Goal: Task Accomplishment & Management: Manage account settings

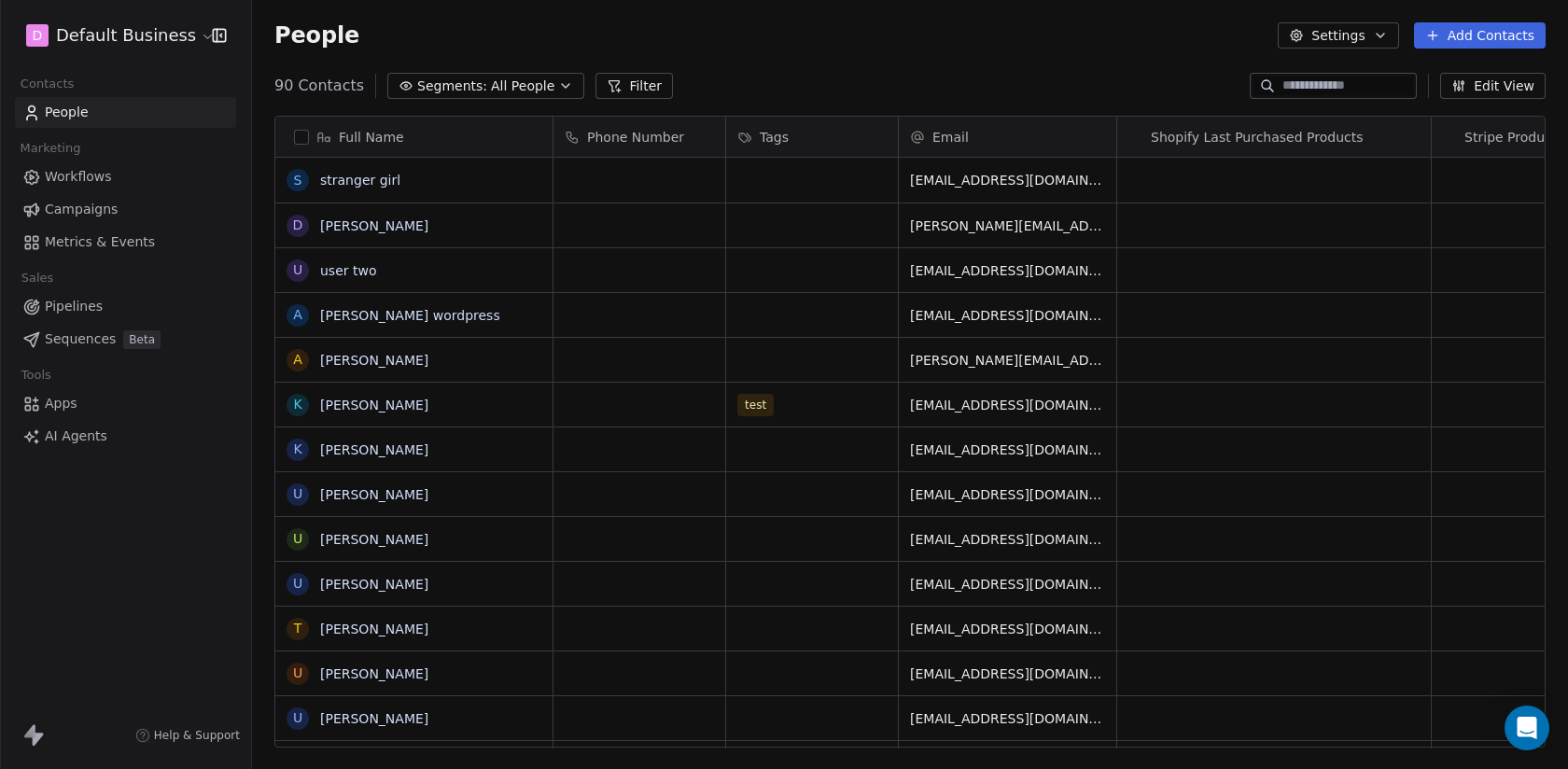
scroll to position [676, 1316]
click at [107, 48] on html "D Default Business Contacts People Marketing Workflows Campaigns Metrics & Even…" at bounding box center [784, 384] width 1568 height 769
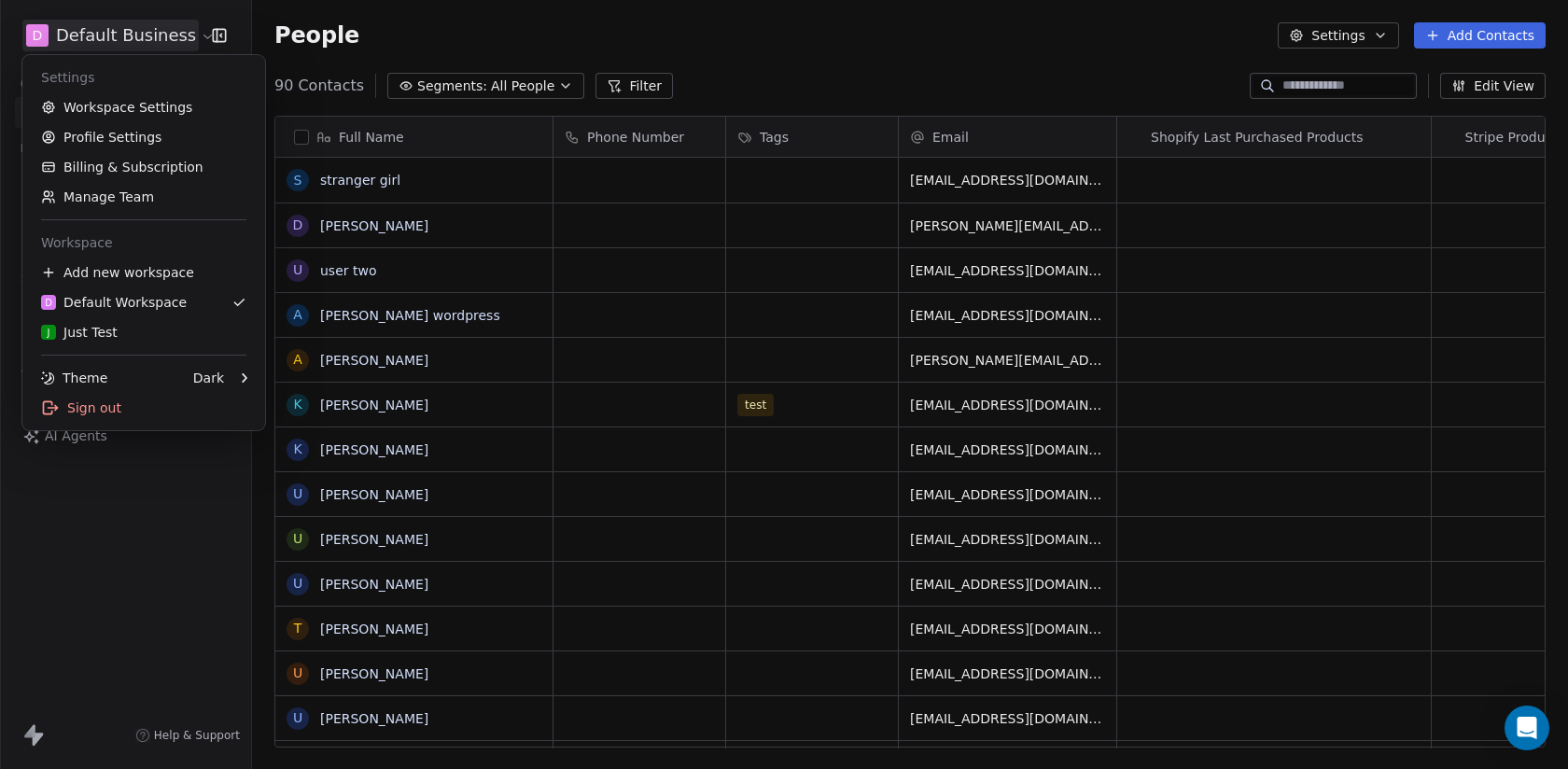
click at [336, 98] on html "D Default Business Contacts People Marketing Workflows Campaigns Metrics & Even…" at bounding box center [784, 384] width 1568 height 769
click at [99, 47] on html "D Default Business Contacts People Marketing Workflows Campaigns Metrics & Even…" at bounding box center [784, 384] width 1568 height 769
click at [126, 34] on html "D Default Business Contacts People Marketing Workflows Campaigns Metrics & Even…" at bounding box center [784, 384] width 1568 height 769
click at [125, 403] on div "Sign out" at bounding box center [144, 407] width 228 height 30
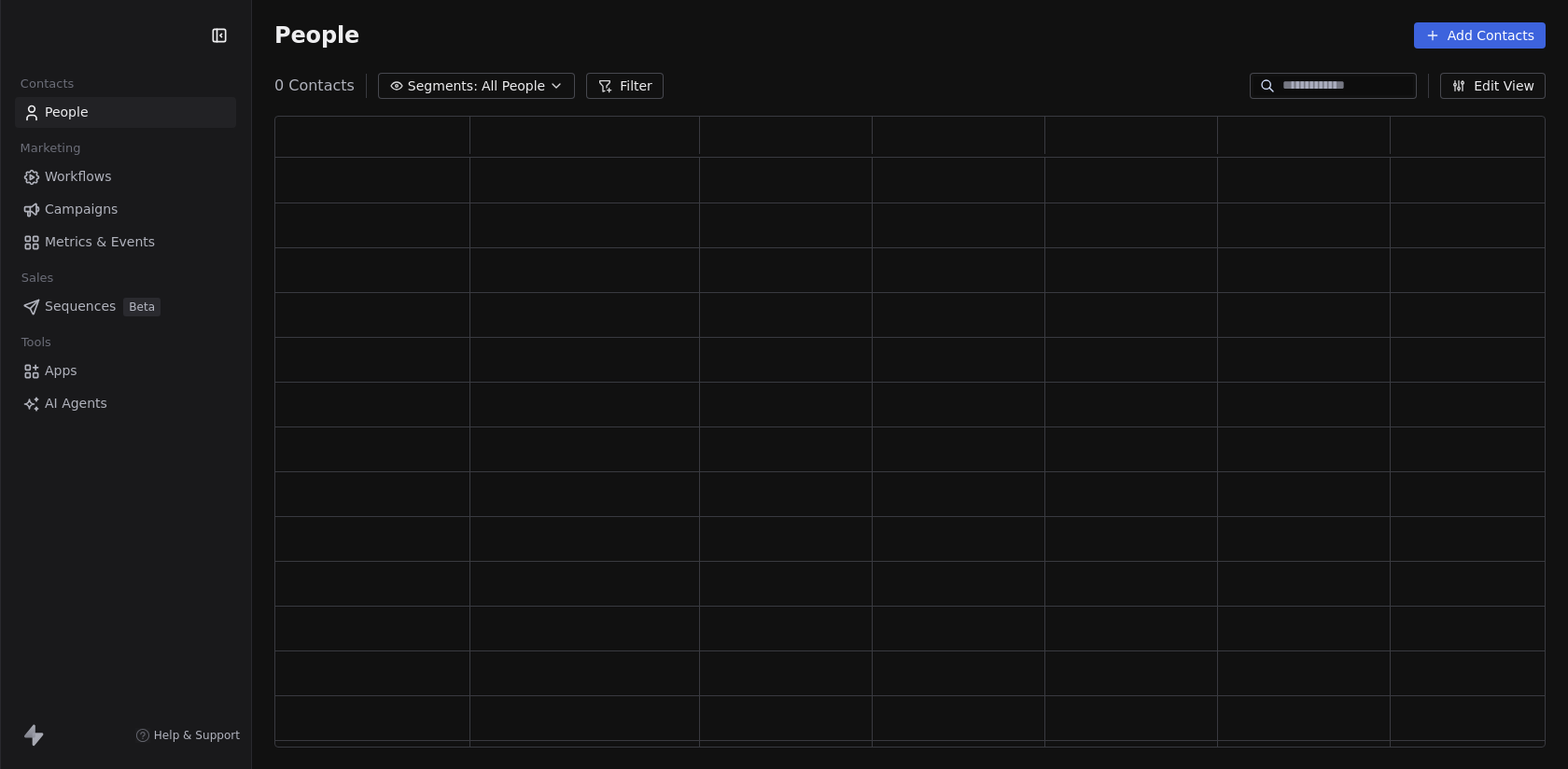
scroll to position [632, 1272]
